Goal: Information Seeking & Learning: Learn about a topic

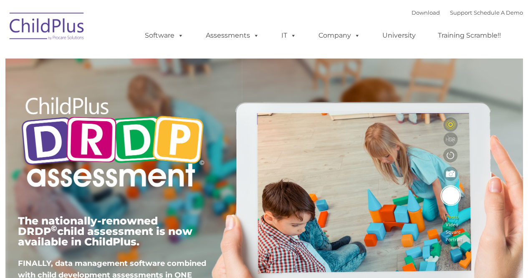
type input ""
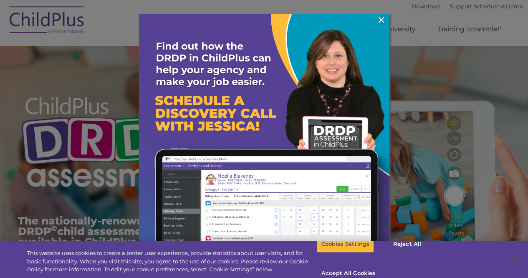
click at [379, 19] on link "×" at bounding box center [382, 20] width 10 height 8
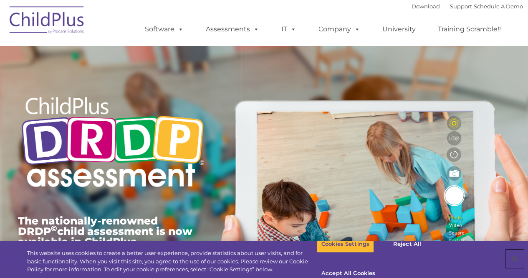
click at [516, 254] on button "Close" at bounding box center [515, 258] width 18 height 18
